Goal: Transaction & Acquisition: Purchase product/service

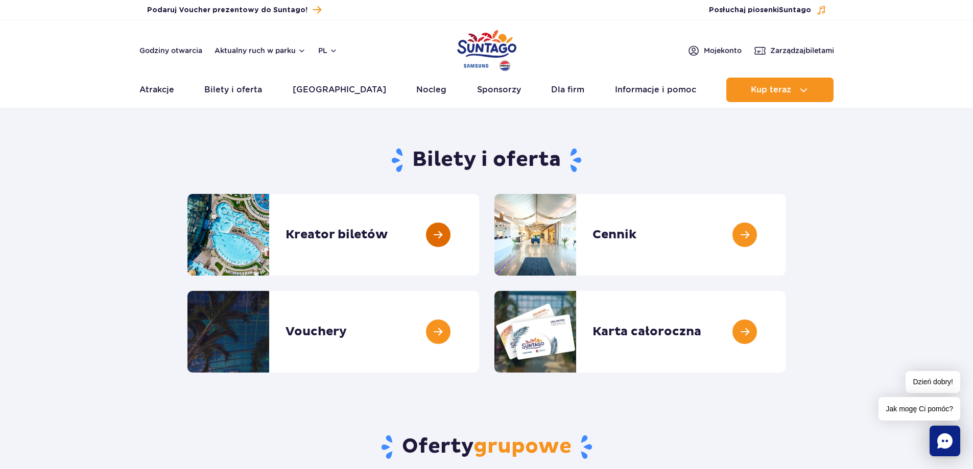
click at [479, 230] on link at bounding box center [479, 235] width 0 height 82
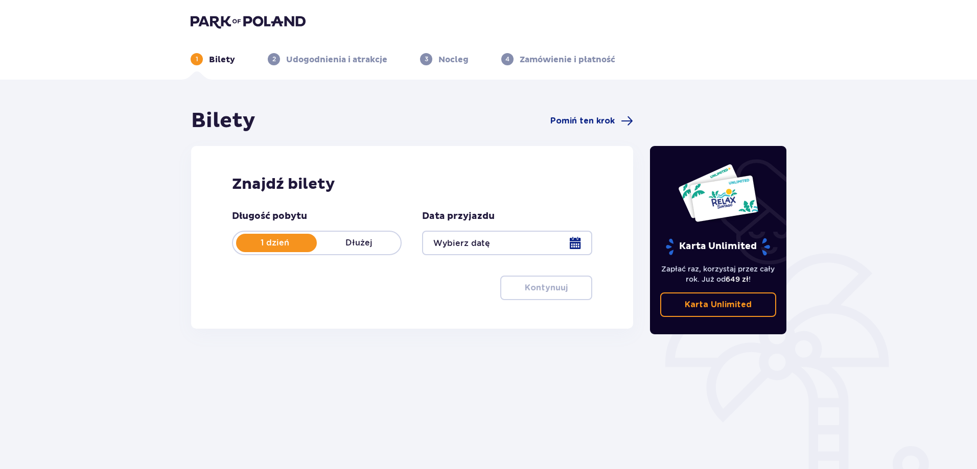
click at [576, 245] on div at bounding box center [507, 243] width 170 height 25
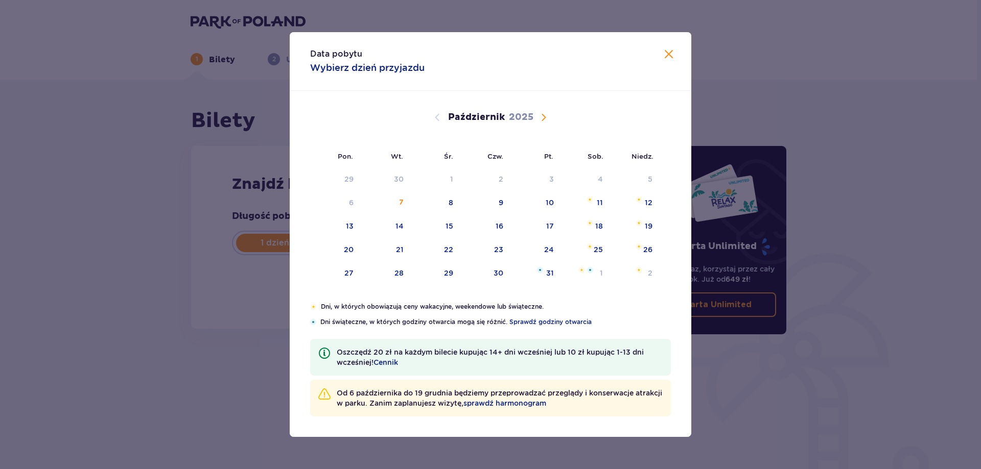
click at [546, 115] on span "Następny miesiąc" at bounding box center [543, 117] width 12 height 12
click at [341, 225] on img "poniedziałek, 10 listopada 2025" at bounding box center [340, 223] width 6 height 6
type input "10.11.25"
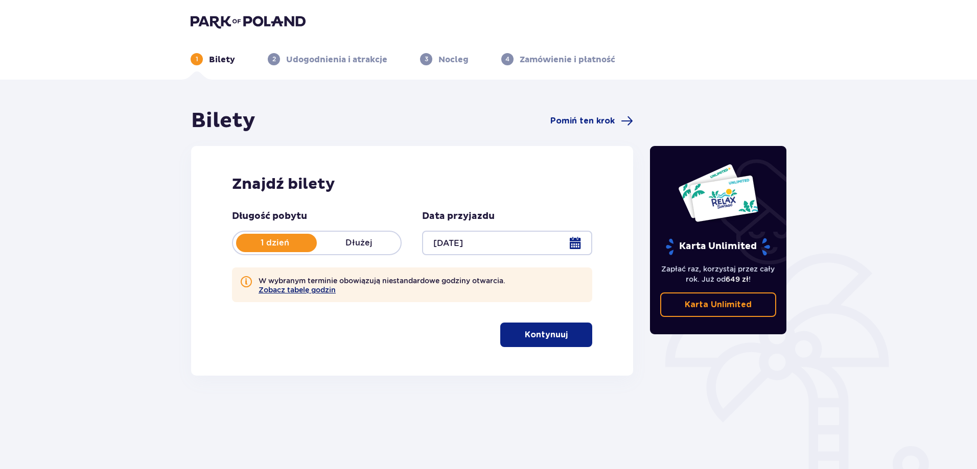
click at [288, 290] on button "Zobacz tabelę godzin" at bounding box center [296, 290] width 77 height 8
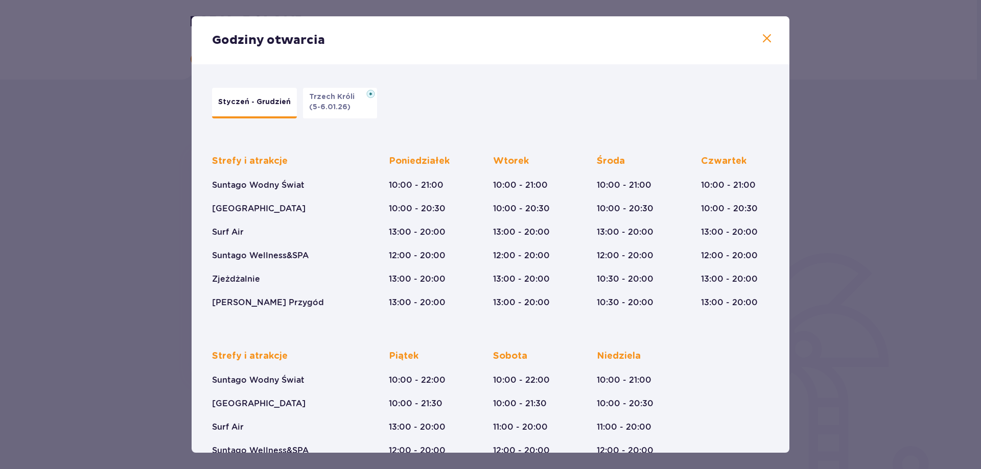
click at [763, 35] on span at bounding box center [766, 39] width 12 height 12
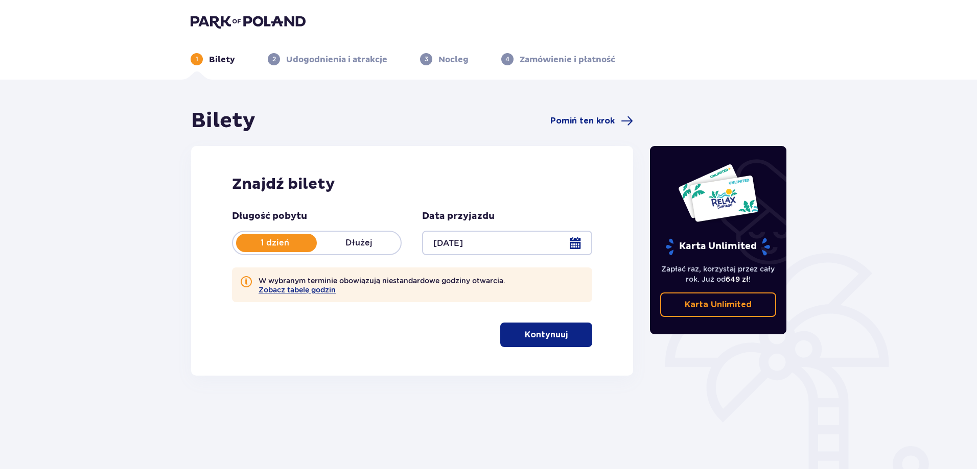
click at [539, 333] on p "Kontynuuj" at bounding box center [546, 334] width 43 height 11
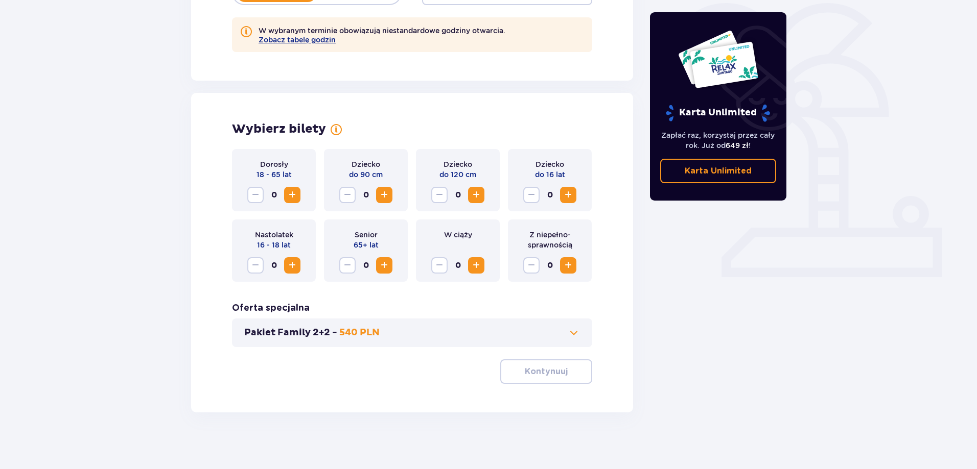
scroll to position [255, 0]
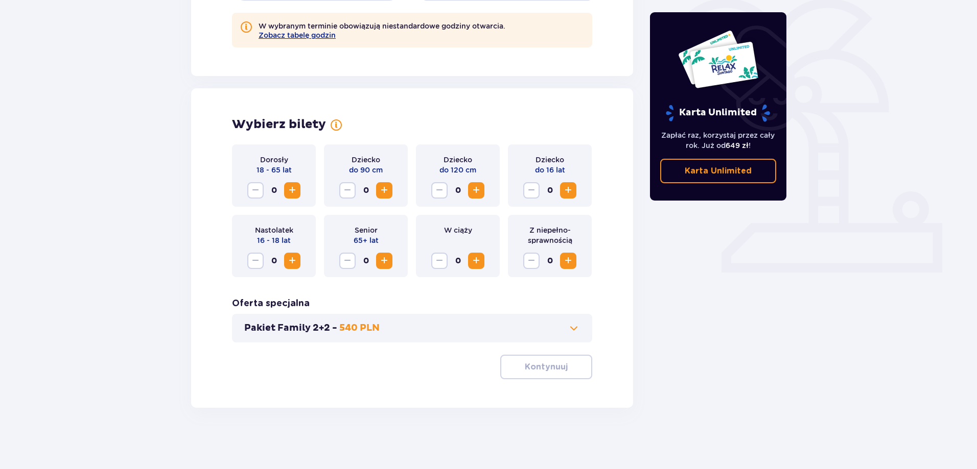
click at [292, 193] on span "Zwiększ" at bounding box center [292, 190] width 12 height 12
click at [566, 191] on span "Zwiększ" at bounding box center [568, 190] width 12 height 12
click at [535, 361] on button "Kontynuuj" at bounding box center [546, 367] width 92 height 25
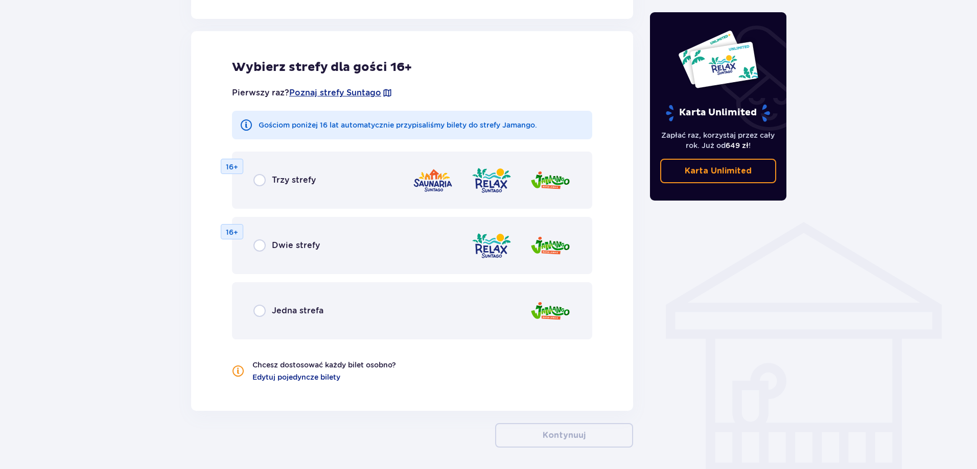
scroll to position [614, 0]
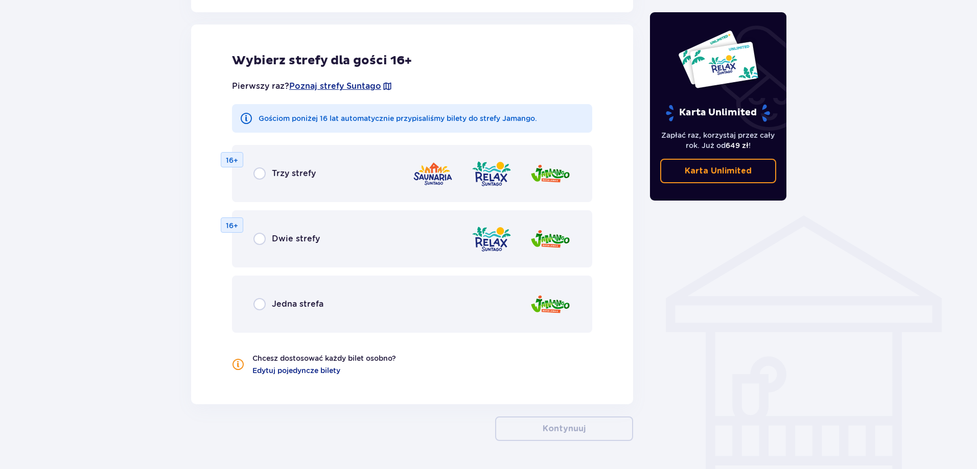
drag, startPoint x: 261, startPoint y: 174, endPoint x: 271, endPoint y: 217, distance: 43.5
click at [263, 179] on input "radio" at bounding box center [259, 174] width 12 height 12
radio input "true"
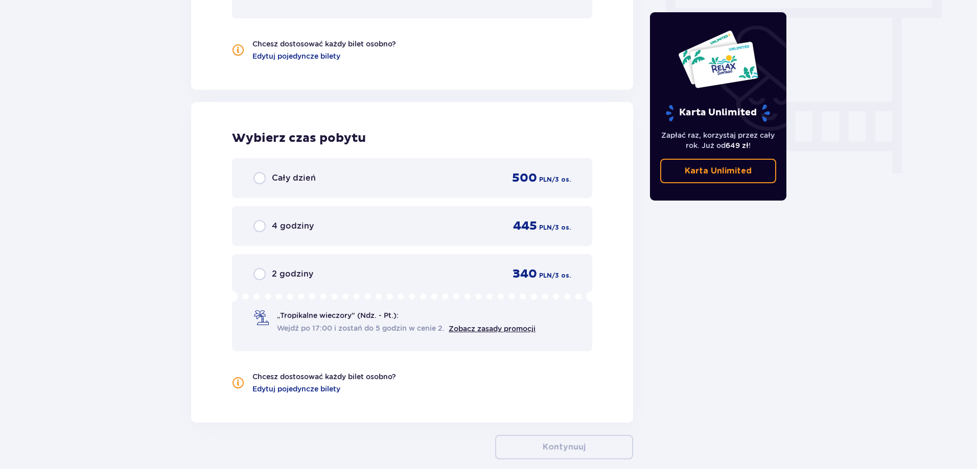
scroll to position [929, 0]
click at [507, 325] on link "Zobacz zasady promocji" at bounding box center [491, 328] width 87 height 8
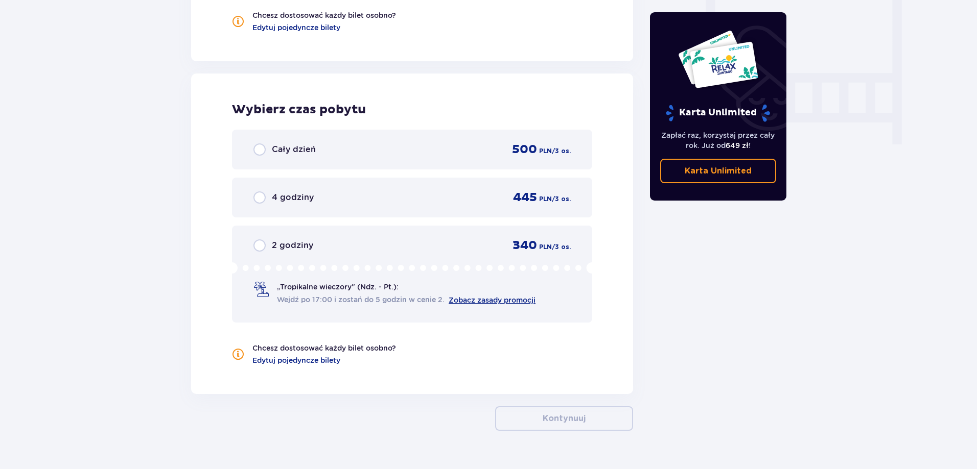
scroll to position [980, 0]
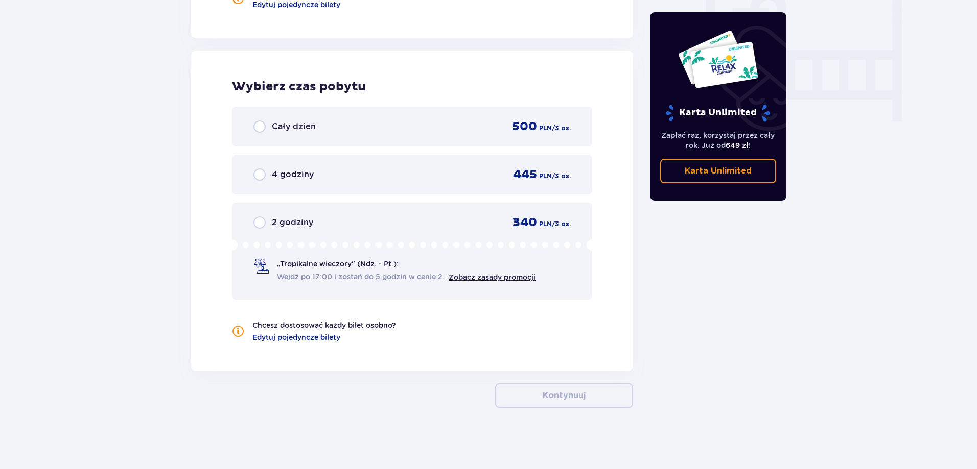
click at [261, 126] on input "radio" at bounding box center [259, 127] width 12 height 12
radio input "true"
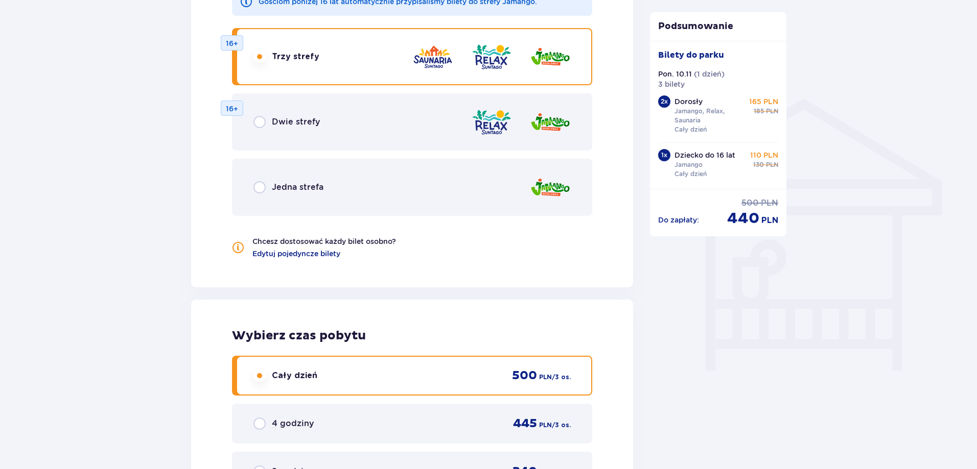
scroll to position [680, 0]
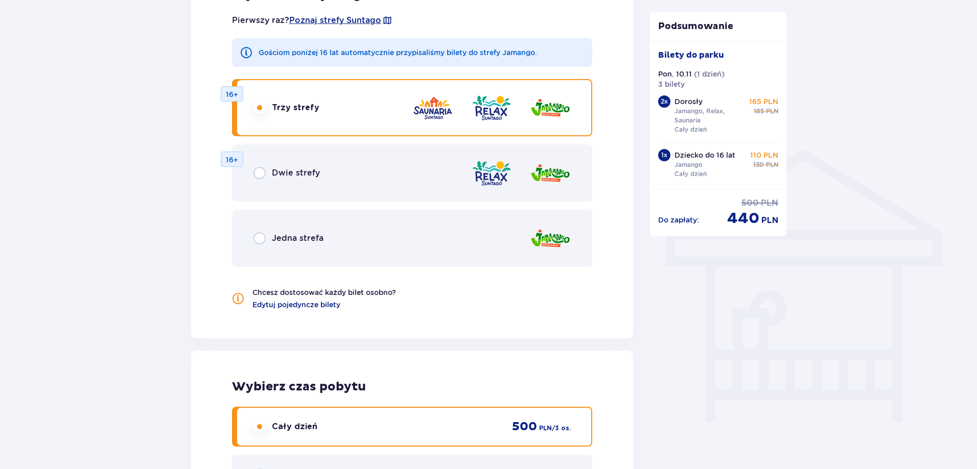
click at [260, 176] on input "radio" at bounding box center [259, 173] width 12 height 12
radio input "true"
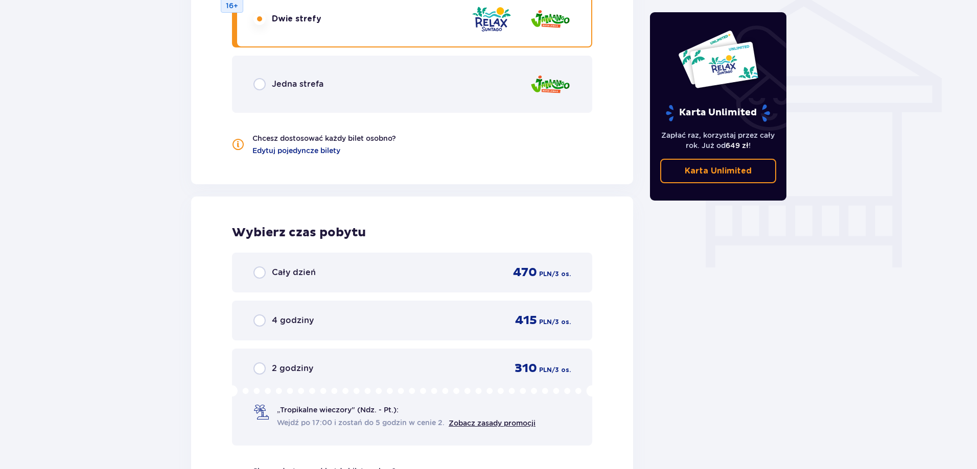
scroll to position [980, 0]
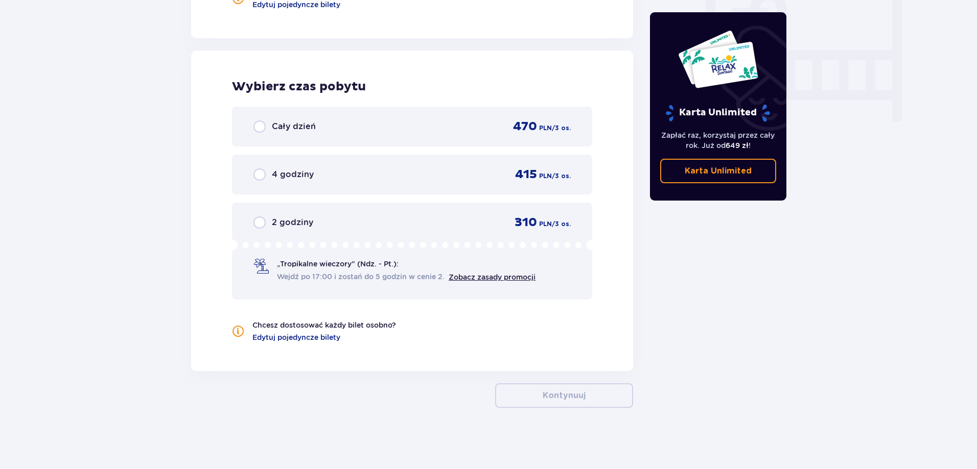
drag, startPoint x: 258, startPoint y: 123, endPoint x: 259, endPoint y: 129, distance: 5.6
click at [258, 124] on input "radio" at bounding box center [259, 127] width 12 height 12
radio input "true"
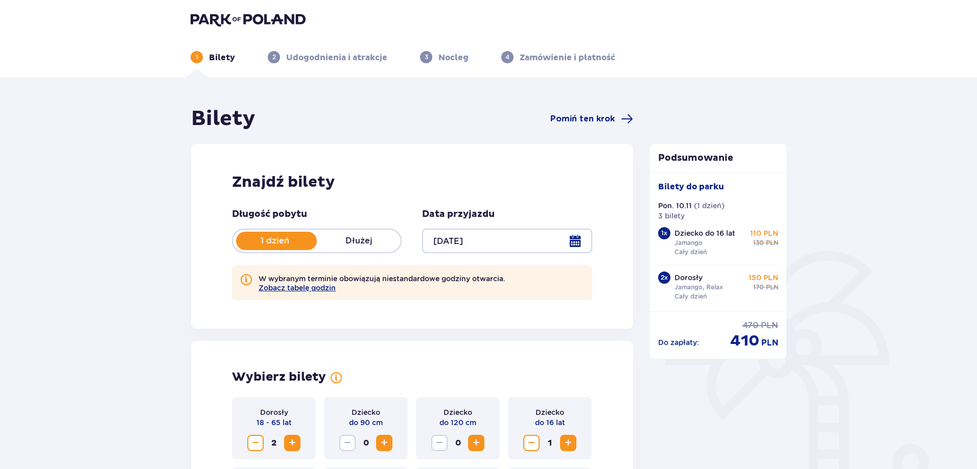
scroll to position [0, 0]
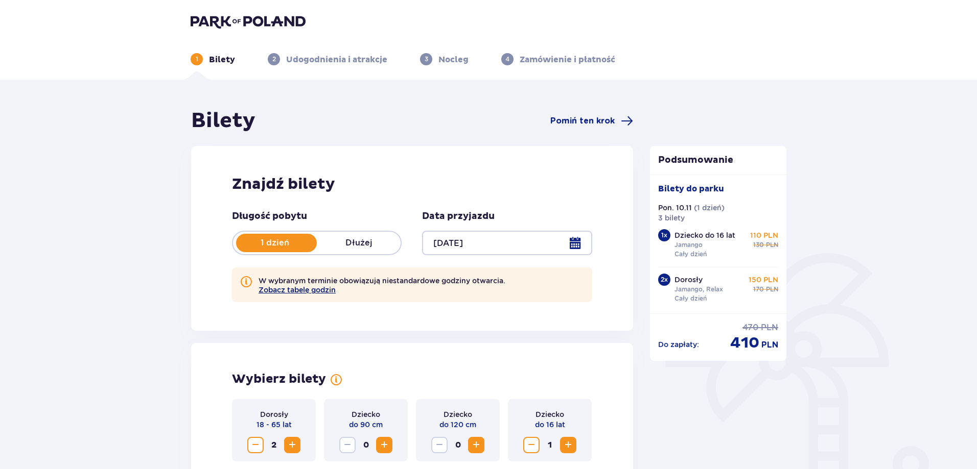
click at [310, 292] on button "Zobacz tabelę godzin" at bounding box center [296, 290] width 77 height 8
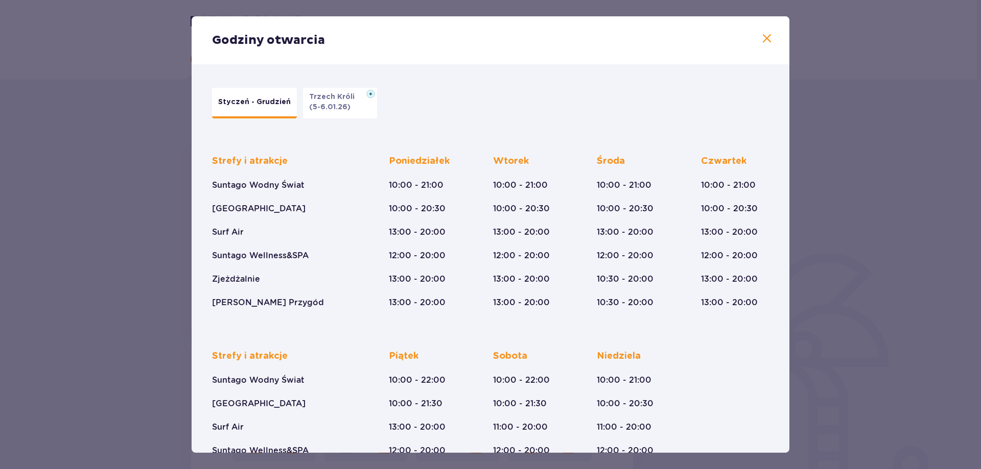
click at [767, 42] on span at bounding box center [766, 39] width 12 height 12
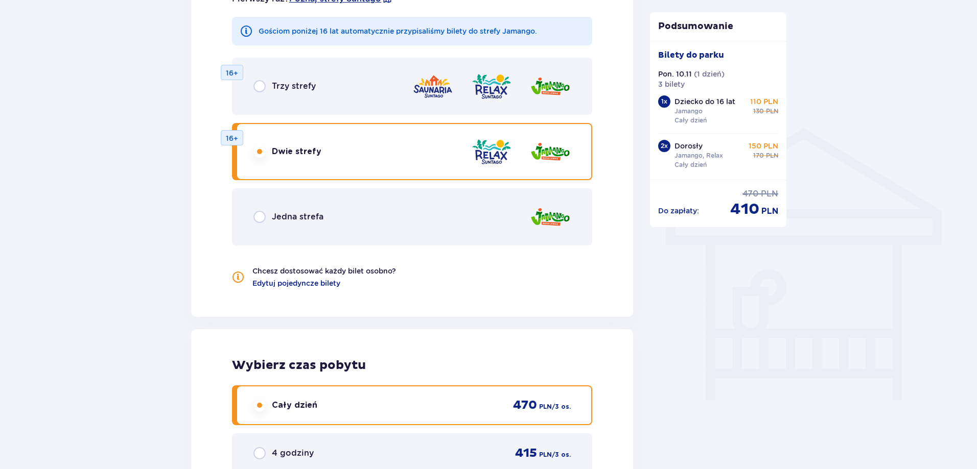
scroll to position [766, 0]
